Goal: Task Accomplishment & Management: Complete application form

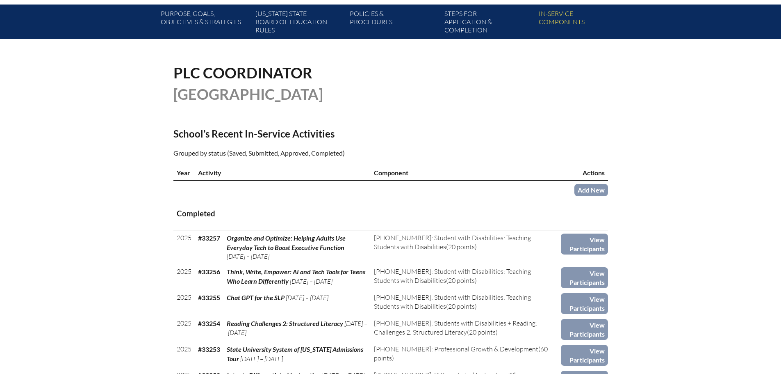
scroll to position [164, 0]
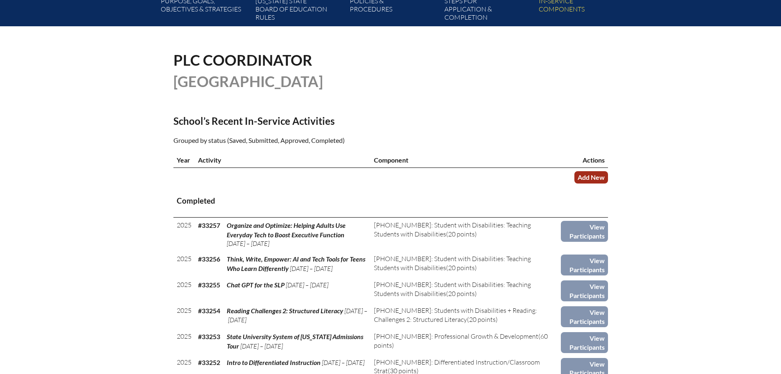
click at [595, 175] on link "Add New" at bounding box center [591, 177] width 34 height 12
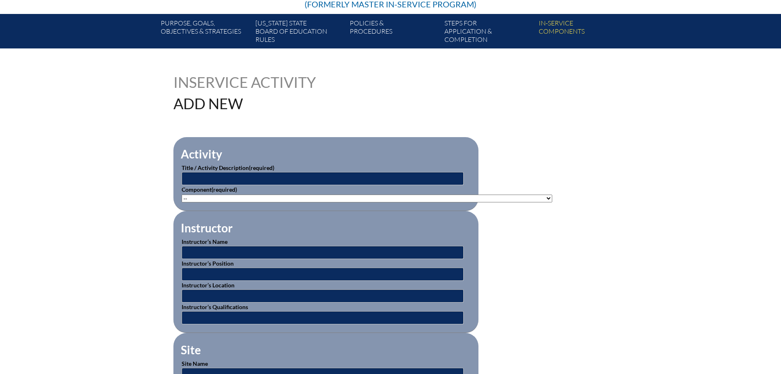
scroll to position [164, 0]
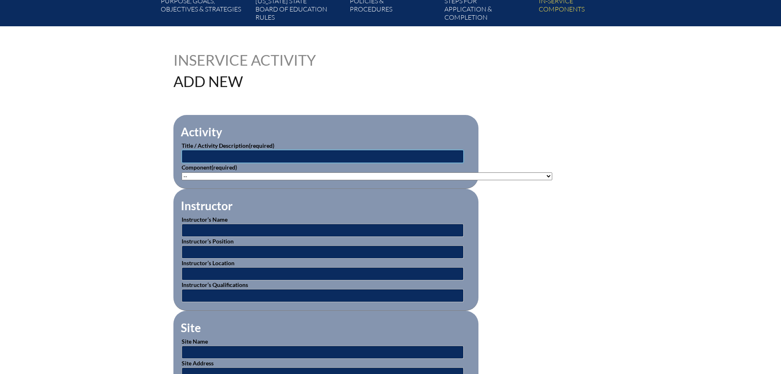
click at [269, 154] on input "text" at bounding box center [323, 156] width 282 height 13
drag, startPoint x: 300, startPoint y: 155, endPoint x: 131, endPoint y: 152, distance: 168.5
click at [261, 155] on input "Coaching" at bounding box center [323, 156] width 282 height 13
type input "Coaching Families Through AAC Implementation"
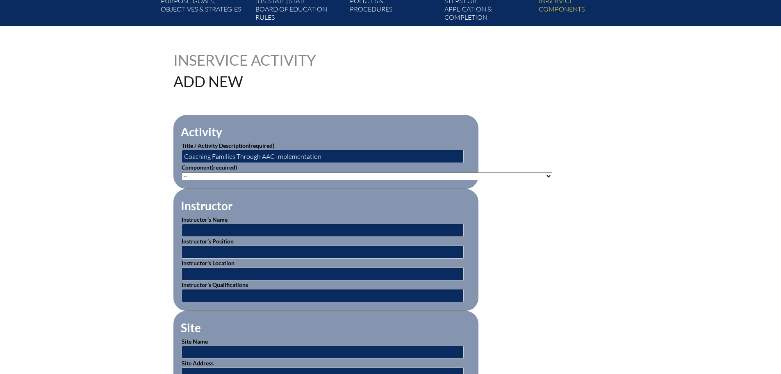
click at [316, 176] on select"]"] "-- [PHONE_NUMBER]: Appropriate Art Activities [PHONE_NUMBER]: Concept and Art P…" at bounding box center [367, 176] width 371 height 8
select select"]"] "136667"
click at [182, 172] on select"]"] "-- [PHONE_NUMBER]: Appropriate Art Activities [PHONE_NUMBER]: Concept and Art P…" at bounding box center [367, 176] width 371 height 8
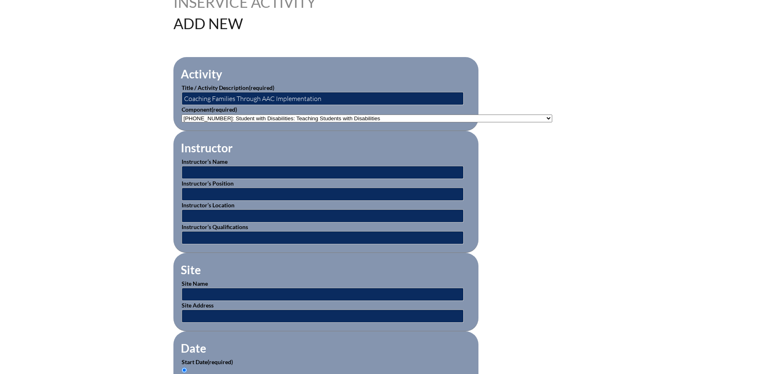
scroll to position [246, 0]
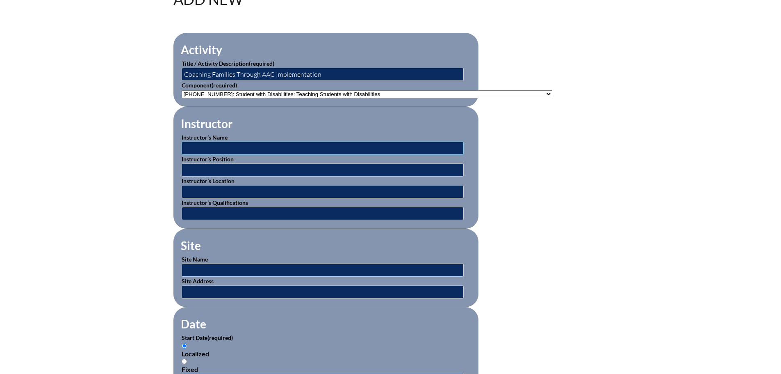
click at [301, 143] on input "text" at bounding box center [323, 147] width 282 height 13
type input "[PERSON_NAME]"
drag, startPoint x: 243, startPoint y: 165, endPoint x: 246, endPoint y: 162, distance: 4.7
click at [245, 165] on input "text" at bounding box center [323, 169] width 282 height 13
type input "MA, CCC-SLP"
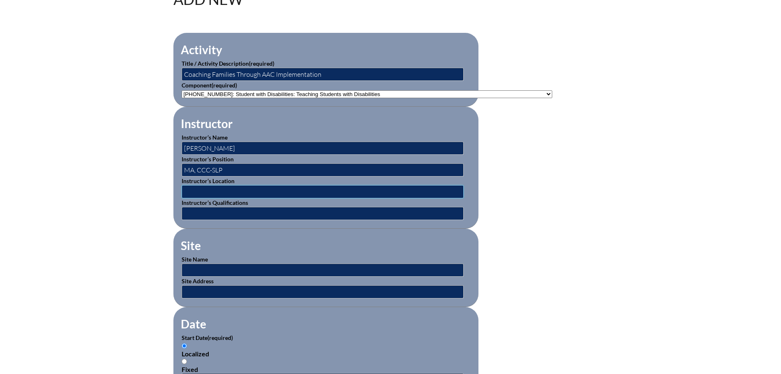
click at [270, 191] on input "text" at bounding box center [323, 191] width 282 height 13
type input "online"
click at [219, 266] on input "text" at bounding box center [323, 269] width 282 height 13
type input "[DOMAIN_NAME]"
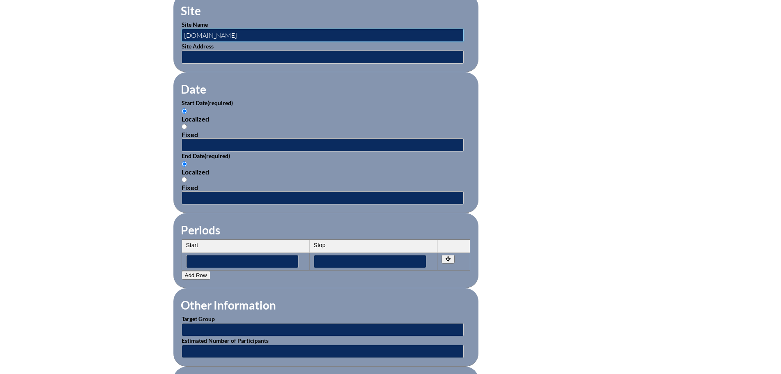
scroll to position [492, 0]
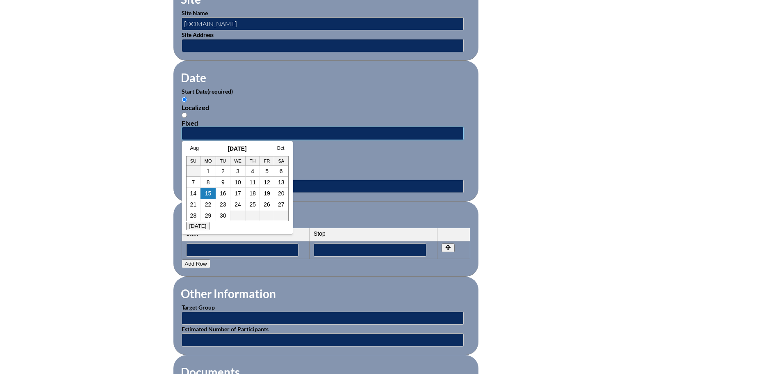
click at [198, 128] on input "text" at bounding box center [323, 133] width 282 height 13
click at [204, 148] on h3 "September 2025" at bounding box center [237, 148] width 103 height 7
click at [266, 185] on link "12" at bounding box center [267, 182] width 7 height 7
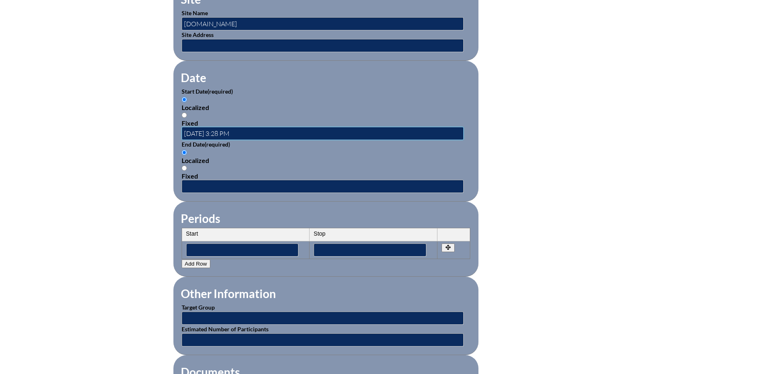
click at [216, 129] on input "2025-09-12 3:28 PM" at bounding box center [323, 133] width 282 height 13
drag, startPoint x: 239, startPoint y: 150, endPoint x: 222, endPoint y: 139, distance: 20.5
click at [240, 150] on div "Localized Fixed" at bounding box center [326, 163] width 289 height 31
click at [199, 132] on input "2025-09-12 3:28 PM" at bounding box center [323, 133] width 282 height 13
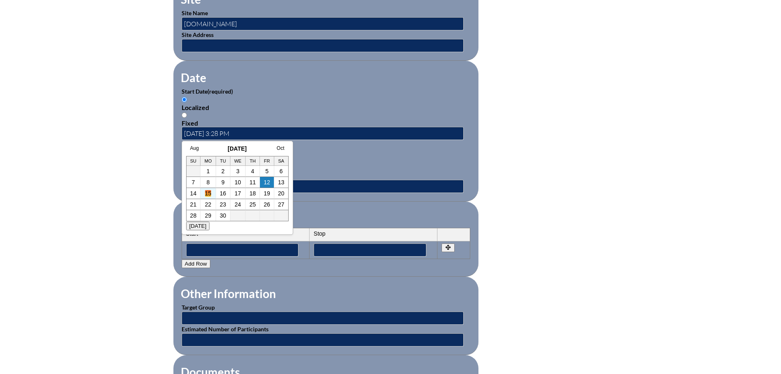
click at [207, 191] on link "15" at bounding box center [208, 193] width 7 height 7
type input "[DATE] 3:28 PM"
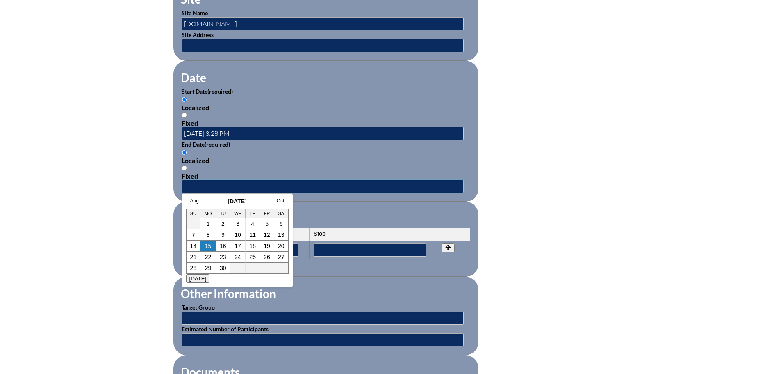
click at [203, 183] on input "text" at bounding box center [323, 186] width 282 height 13
click at [208, 245] on link "15" at bounding box center [208, 245] width 7 height 7
type input "[DATE] 3:28 PM"
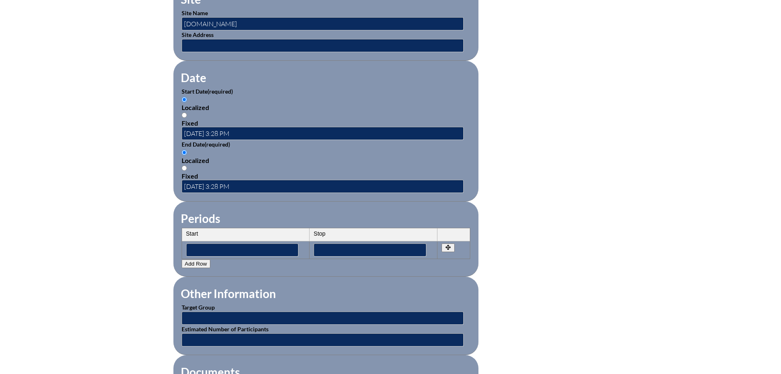
click at [228, 201] on fieldset "Periods Start Stop No rows created Add new row Start Stop Start Stop" at bounding box center [325, 238] width 305 height 75
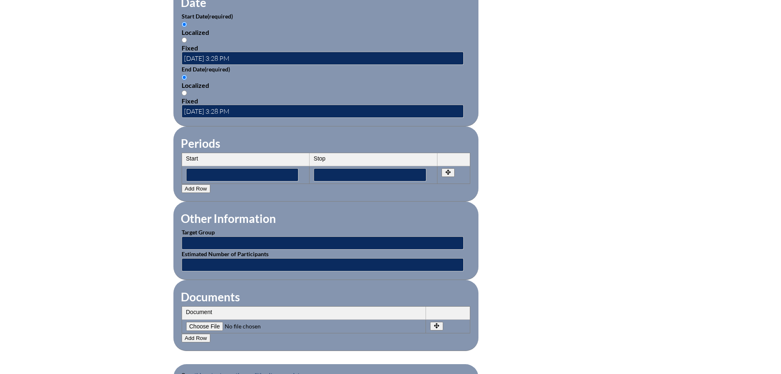
scroll to position [574, 0]
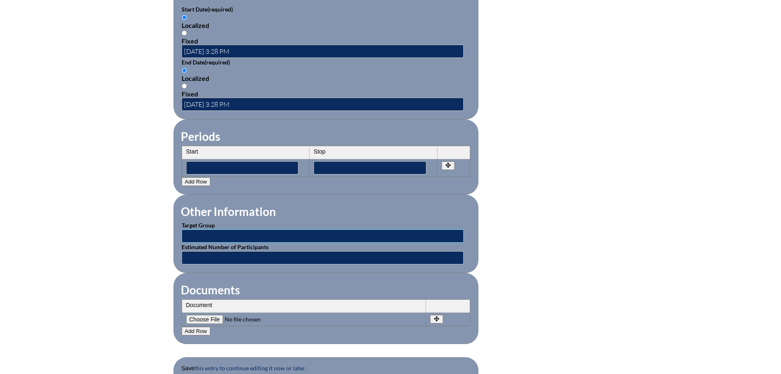
click at [223, 229] on input "text" at bounding box center [323, 235] width 282 height 13
type input "Speech Language Pathologists"
click at [231, 251] on input "text" at bounding box center [323, 257] width 282 height 13
click at [207, 273] on fieldset "Documents Document No rows created Add new row Document Remove File Undo Remove…" at bounding box center [325, 308] width 305 height 71
click at [199, 314] on input"] "file" at bounding box center [242, 318] width 112 height 9
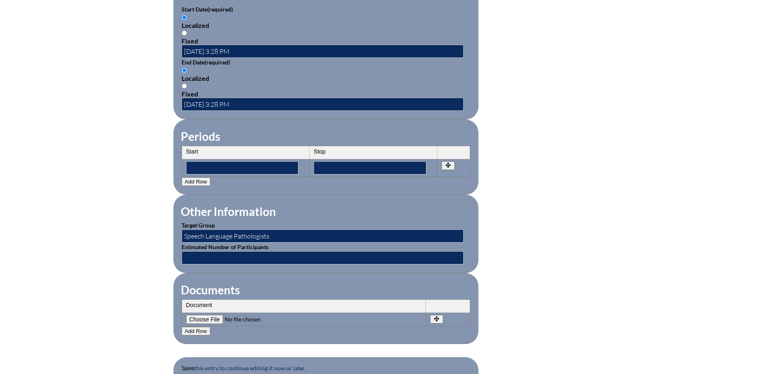
type input"] "C:\fakepath\Introduce, Inspire, and Integrate Tips for Coaching Families throug…"
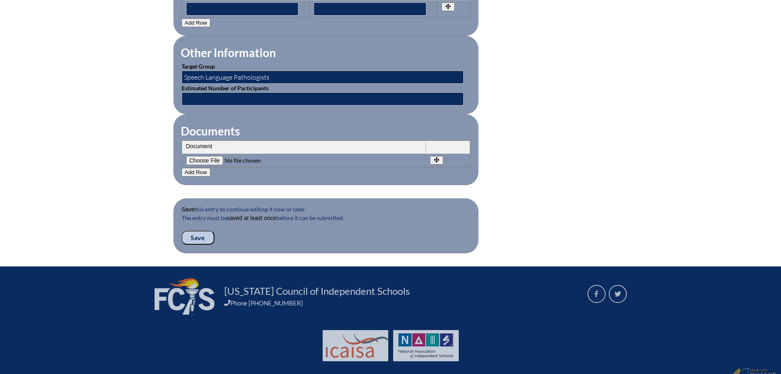
scroll to position [738, 0]
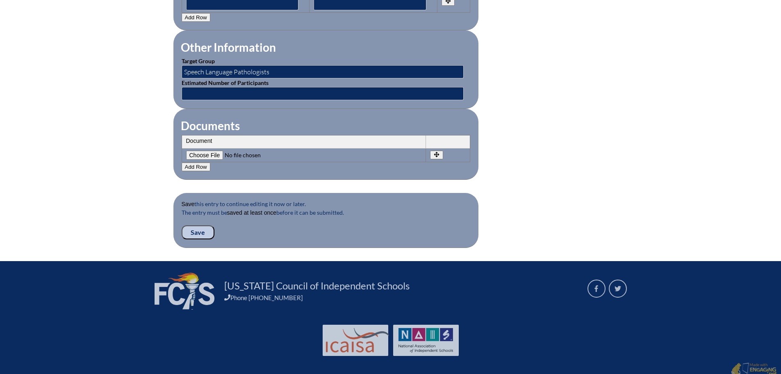
click at [199, 225] on input "Save" at bounding box center [198, 232] width 33 height 14
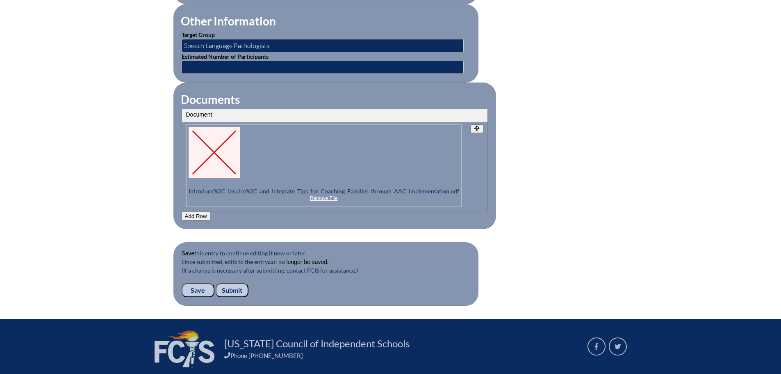
scroll to position [837, 0]
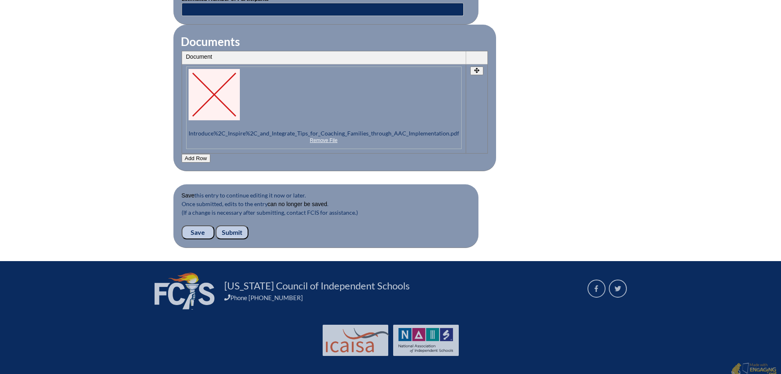
click at [235, 225] on input "Submit" at bounding box center [232, 232] width 33 height 14
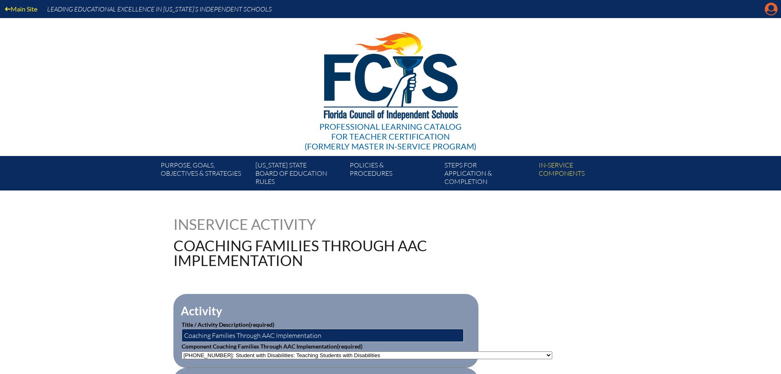
click at [772, 10] on icon "Manage account" at bounding box center [771, 8] width 13 height 13
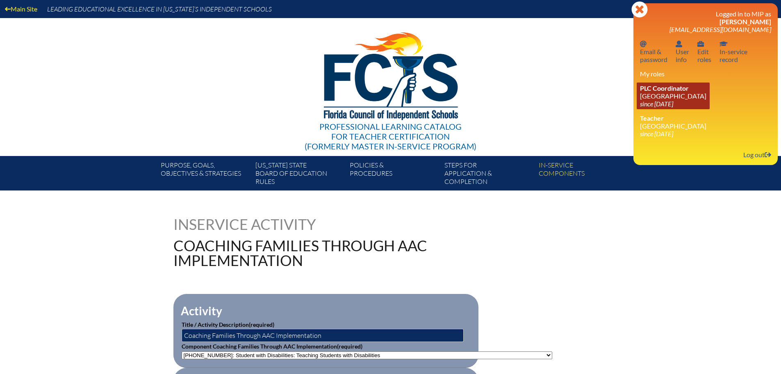
click at [647, 91] on span "PLC Coordinator" at bounding box center [664, 88] width 49 height 8
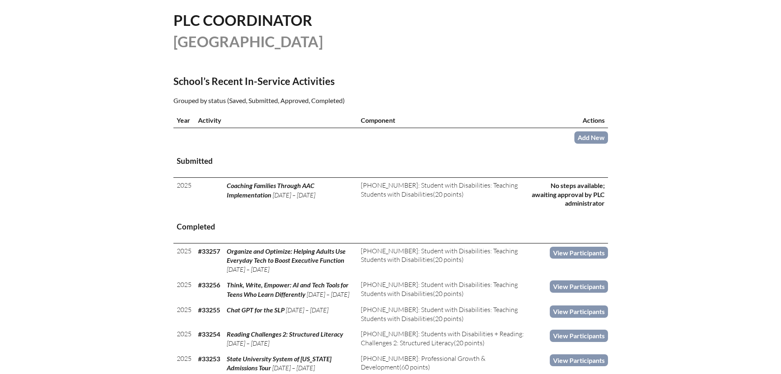
scroll to position [205, 0]
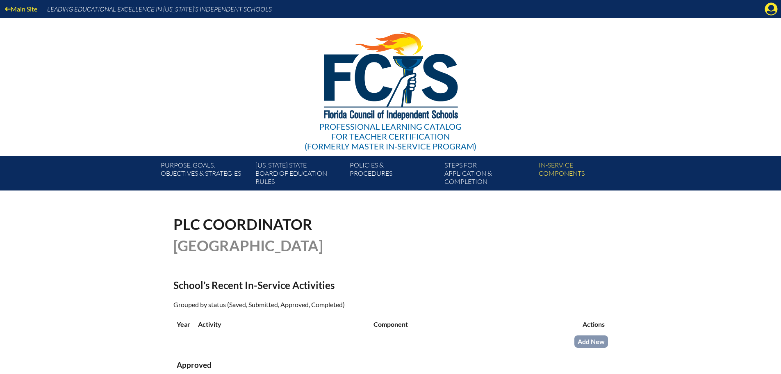
scroll to position [205, 0]
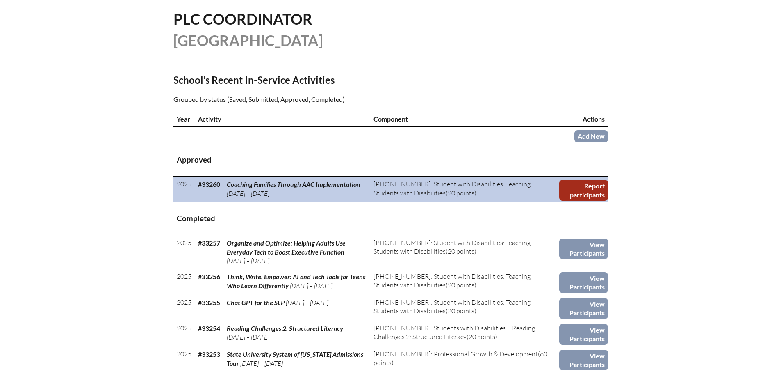
click at [602, 187] on link "Report participants" at bounding box center [583, 190] width 48 height 21
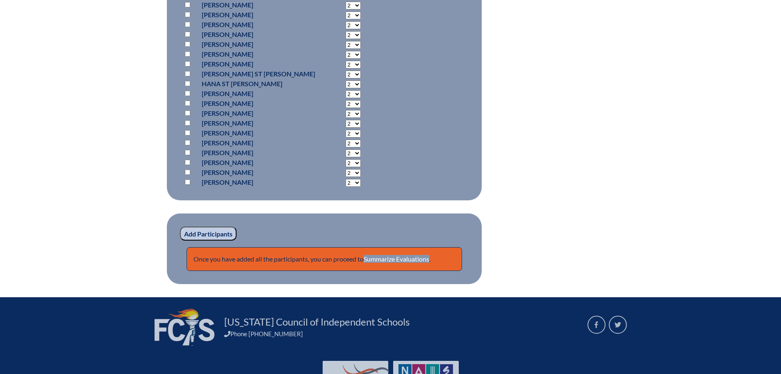
scroll to position [738, 0]
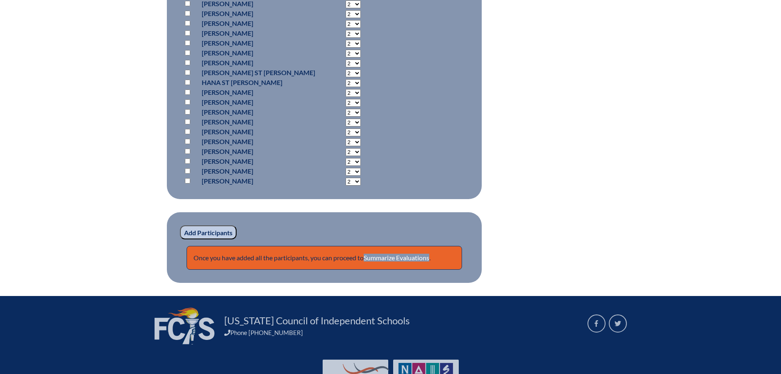
click at [189, 148] on input "checkbox" at bounding box center [187, 150] width 5 height 5
checkbox input "true"
click at [216, 225] on input "Add Participants" at bounding box center [208, 232] width 57 height 14
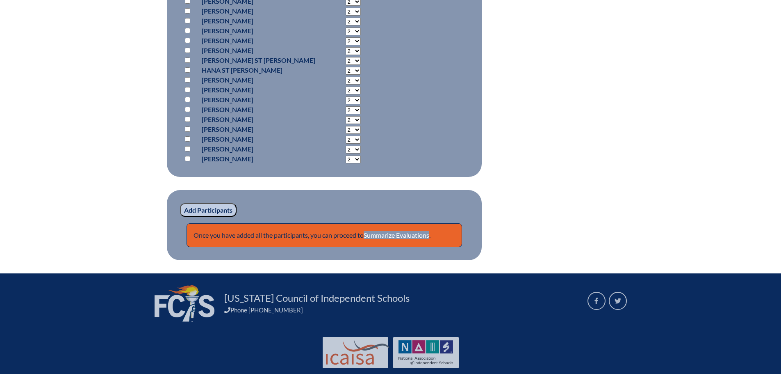
scroll to position [802, 0]
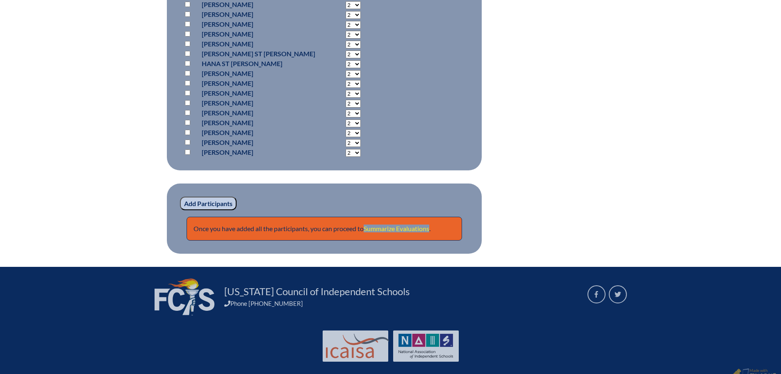
click at [407, 224] on link "Summarize Evaluations" at bounding box center [397, 228] width 66 height 8
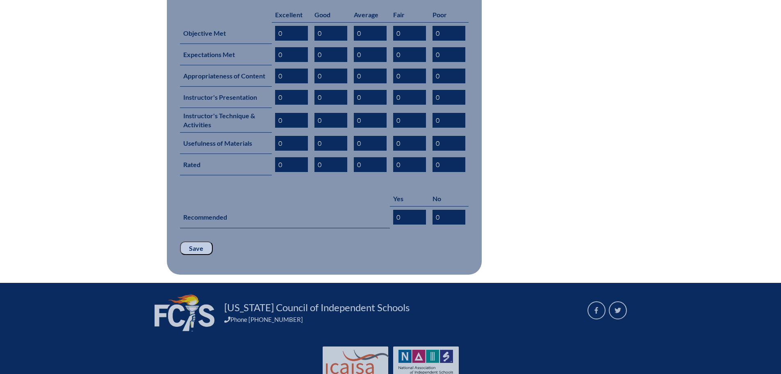
scroll to position [410, 0]
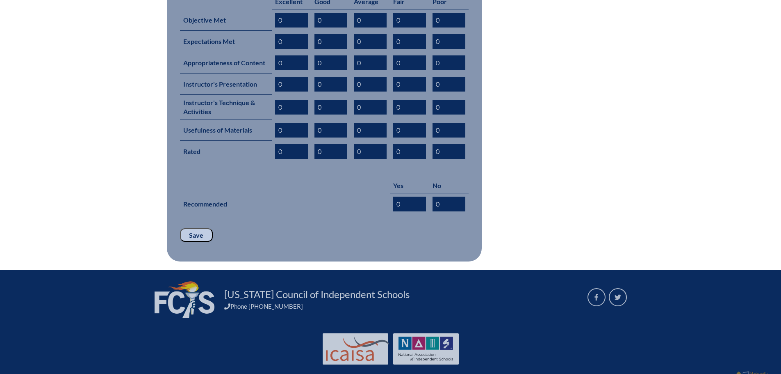
click at [202, 228] on input "Save" at bounding box center [196, 235] width 33 height 14
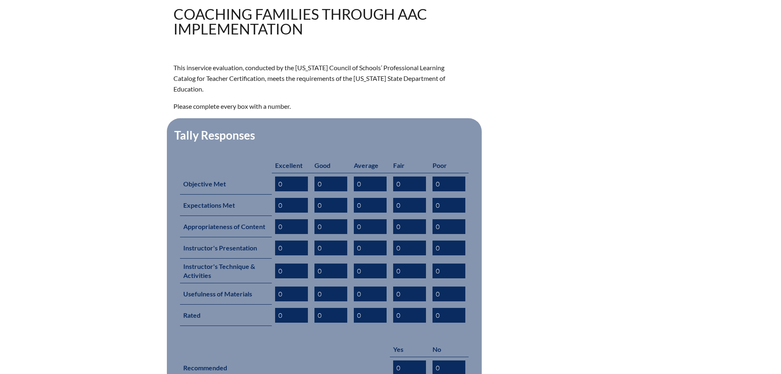
scroll to position [438, 0]
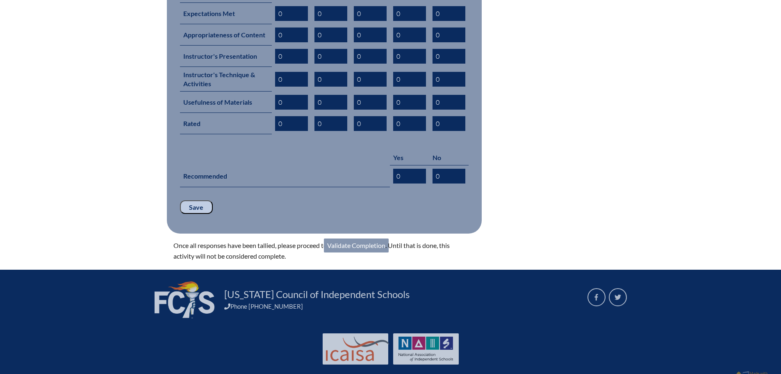
click at [342, 221] on div "coaching-families-through-aac-implementation--68c8690a19fd77.49089166 In-servic…" at bounding box center [390, 20] width 435 height 482
click at [346, 238] on link "Validate Completion" at bounding box center [356, 245] width 65 height 14
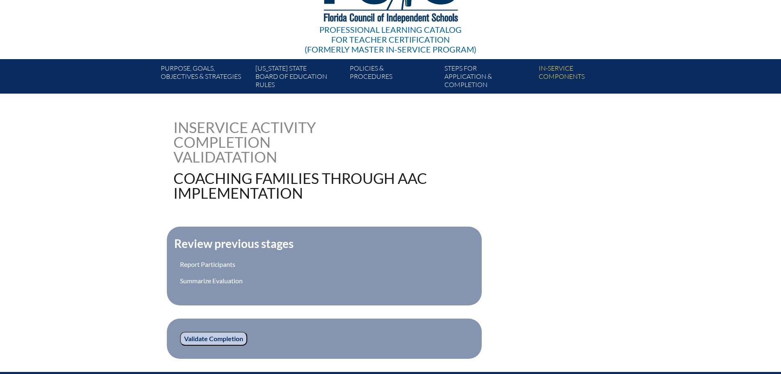
scroll to position [212, 0]
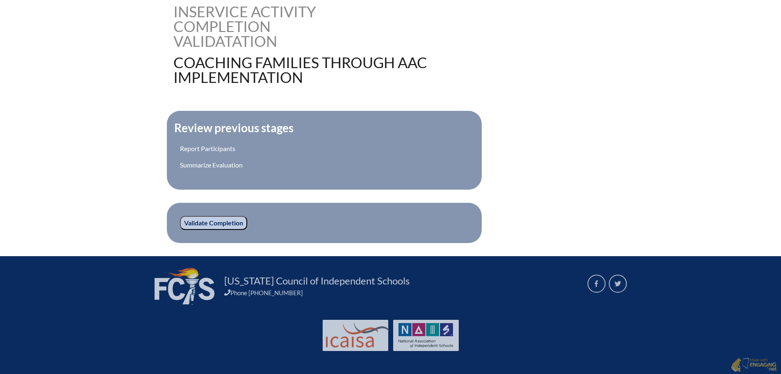
click at [199, 221] on input "Validate Completion" at bounding box center [213, 223] width 67 height 14
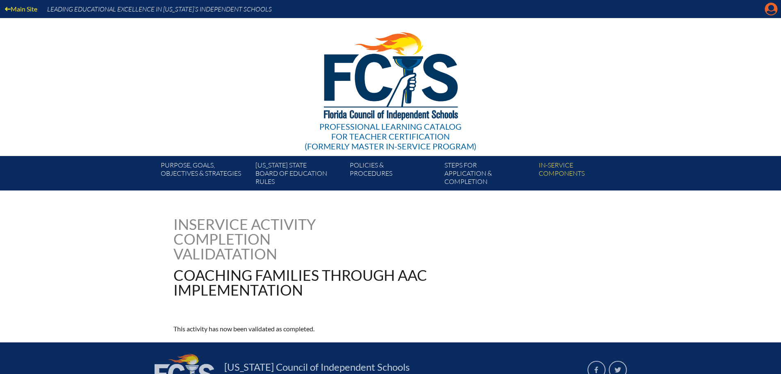
click at [768, 14] on icon "Manage account" at bounding box center [771, 8] width 13 height 13
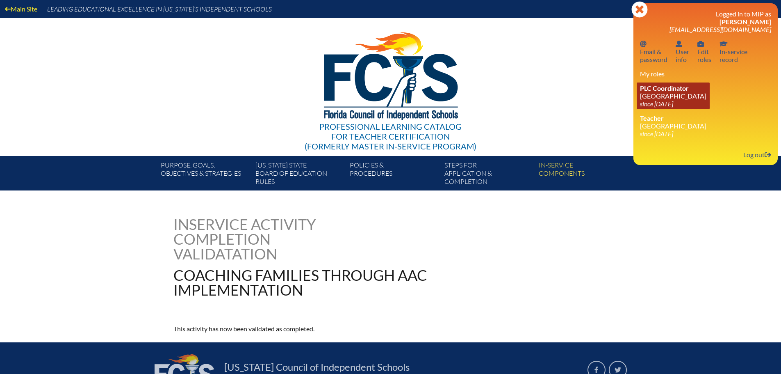
click at [665, 100] on icon "since [DATE]" at bounding box center [656, 104] width 33 height 8
